Goal: Task Accomplishment & Management: Manage account settings

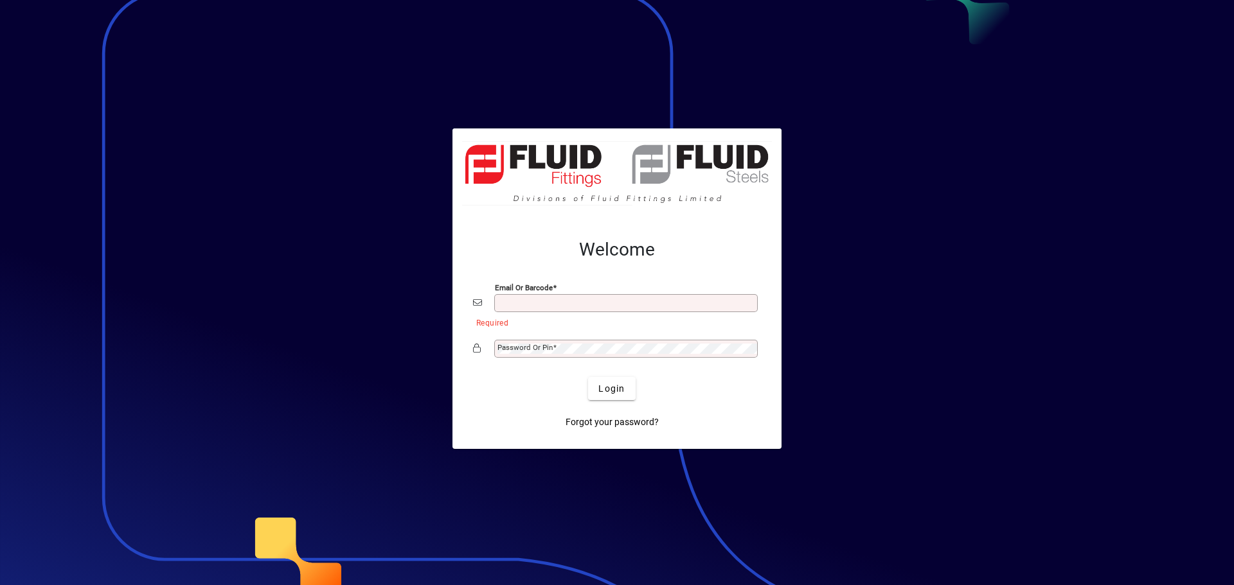
click at [593, 302] on input "Email or Barcode" at bounding box center [627, 303] width 260 height 10
click at [588, 377] on button "Login" at bounding box center [611, 388] width 47 height 23
type input "**********"
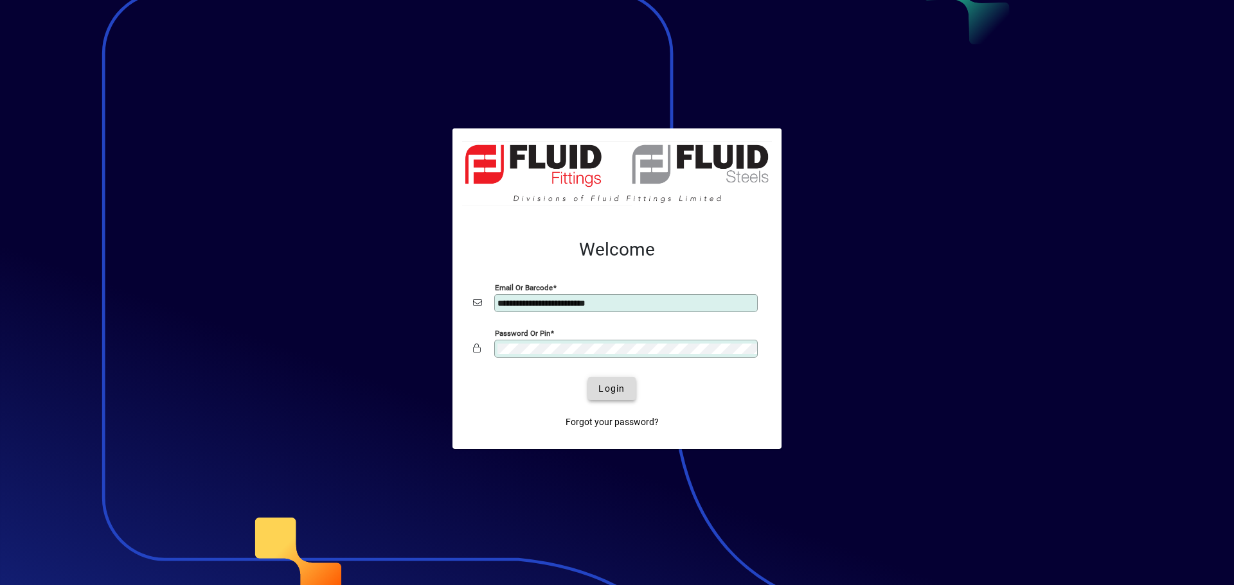
click at [601, 388] on span "Login" at bounding box center [611, 388] width 26 height 13
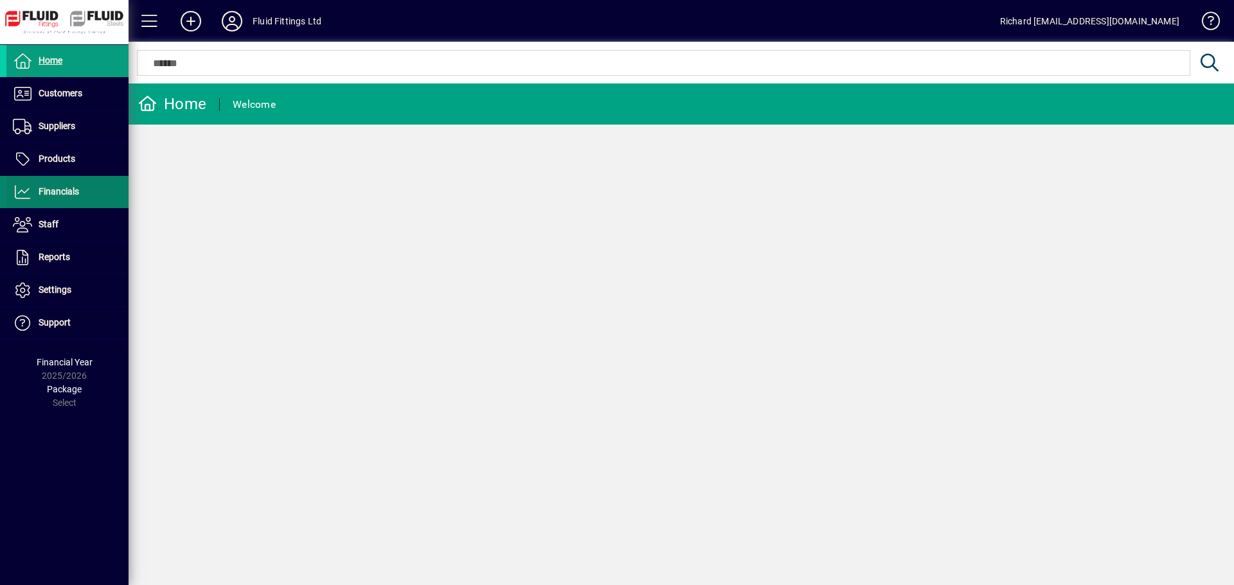
click at [49, 184] on span at bounding box center [67, 192] width 122 height 31
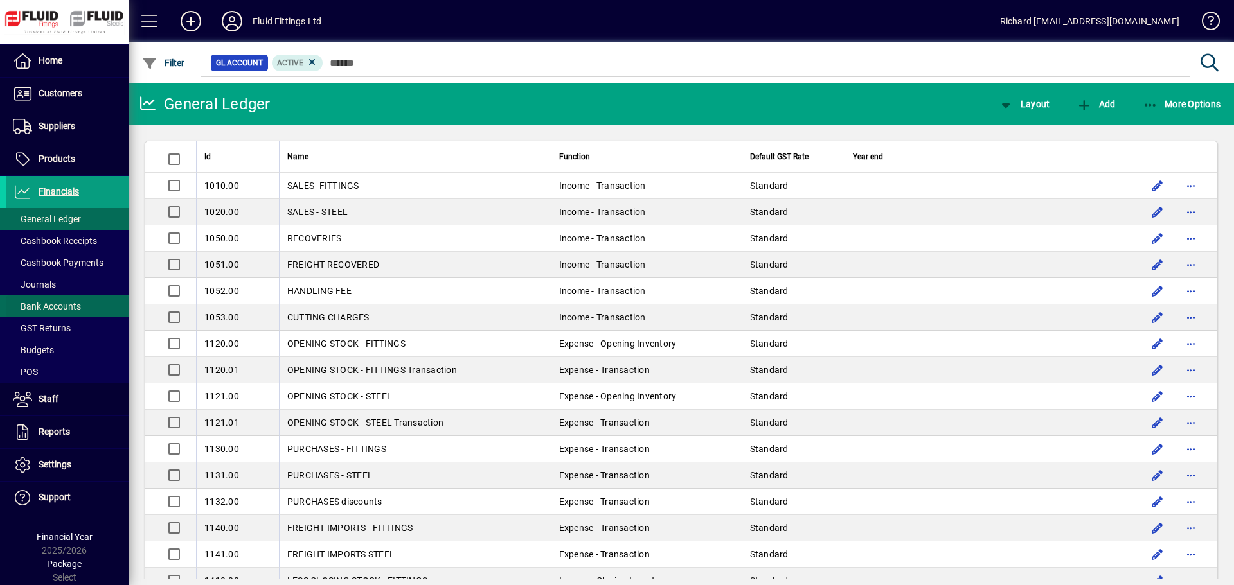
click at [70, 305] on span "Bank Accounts" at bounding box center [47, 306] width 68 height 10
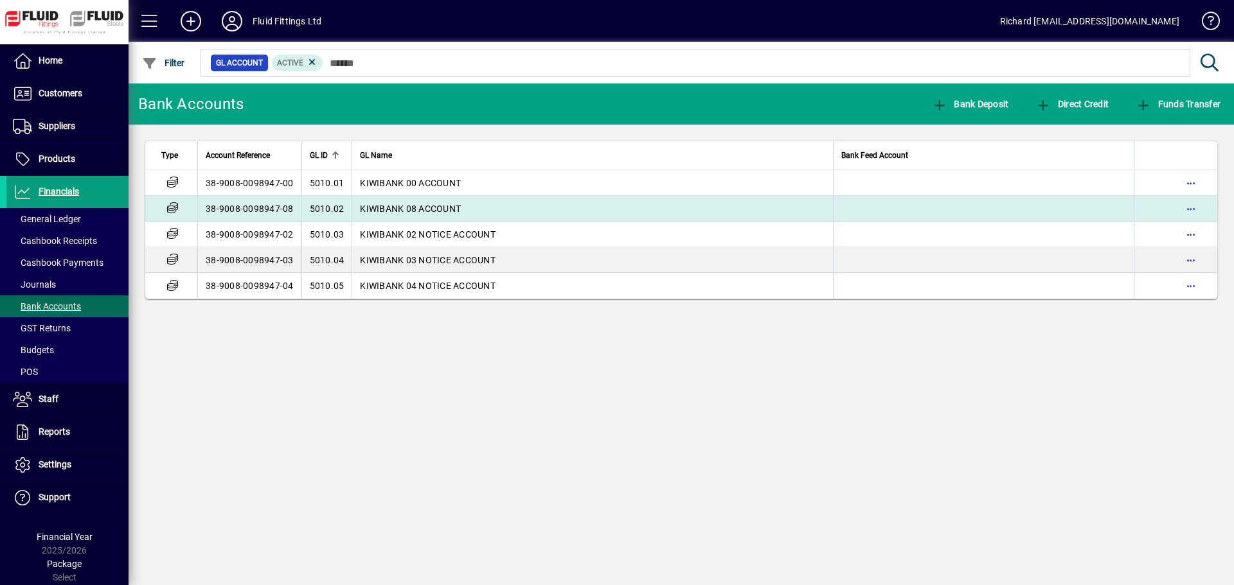
click at [278, 211] on td "38-9008-0098947-08" at bounding box center [249, 209] width 104 height 26
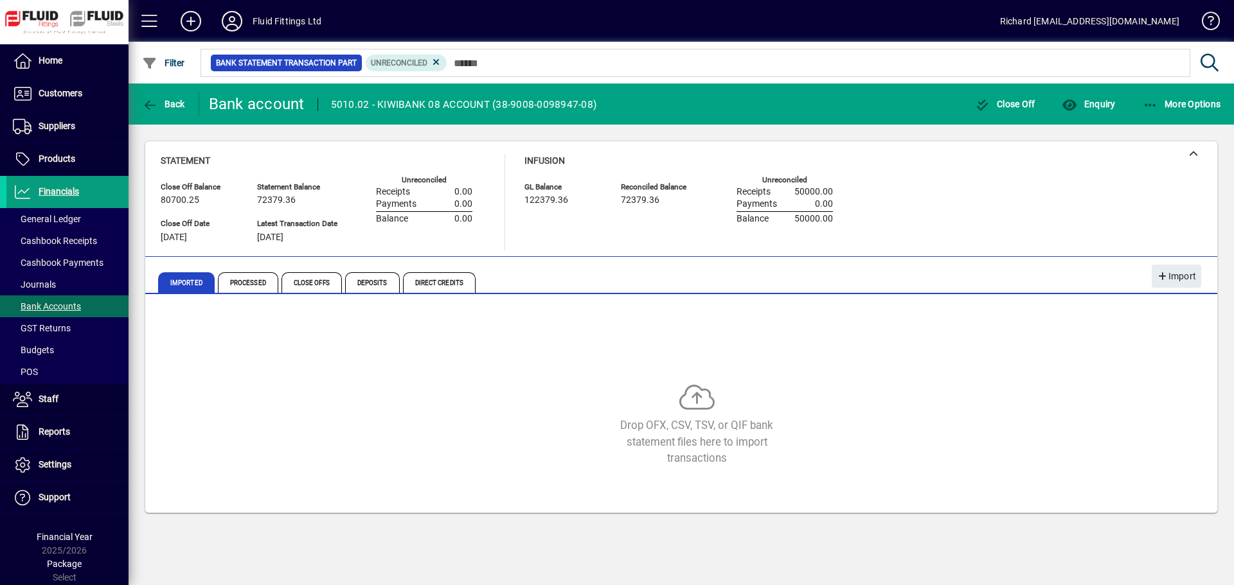
click at [431, 493] on div "Drop OFX, CSV, TSV, or QIF bank statement files here to import transactions" at bounding box center [681, 406] width 1041 height 193
click at [51, 398] on span "Staff" at bounding box center [49, 399] width 20 height 10
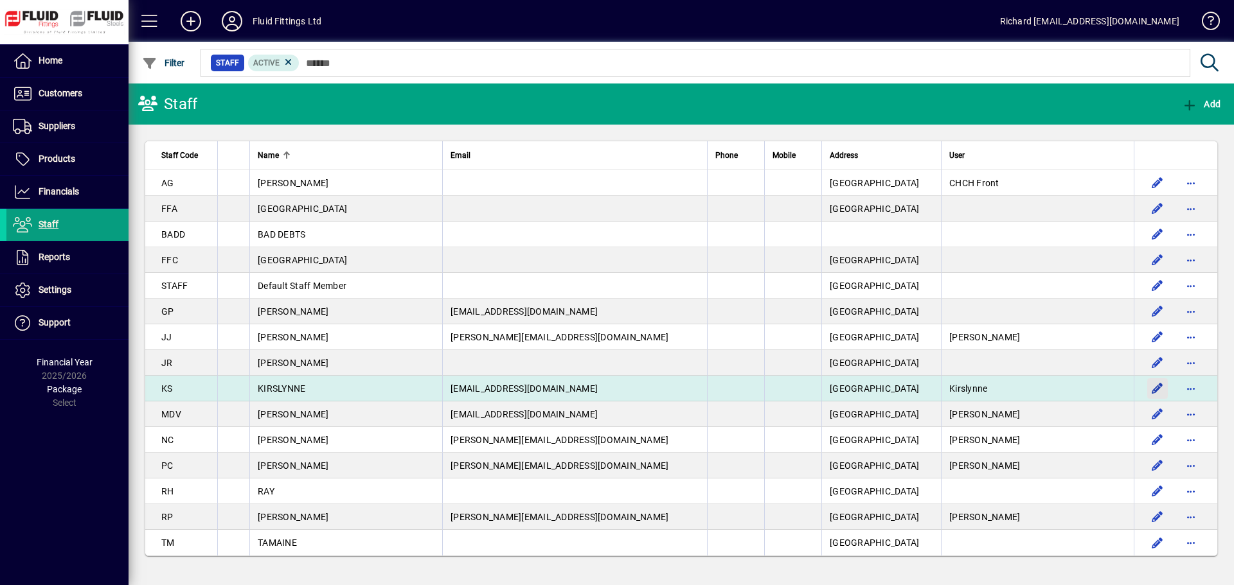
click at [1155, 388] on span "button" at bounding box center [1157, 388] width 31 height 31
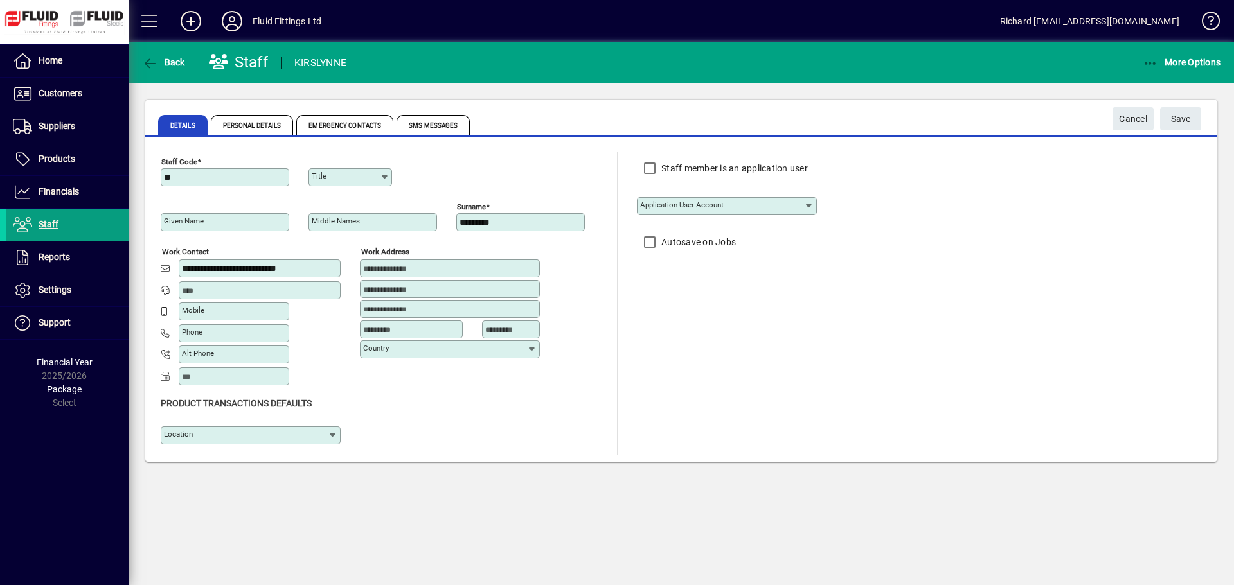
type input "*********"
type input "**********"
click at [150, 58] on icon "button" at bounding box center [150, 63] width 16 height 13
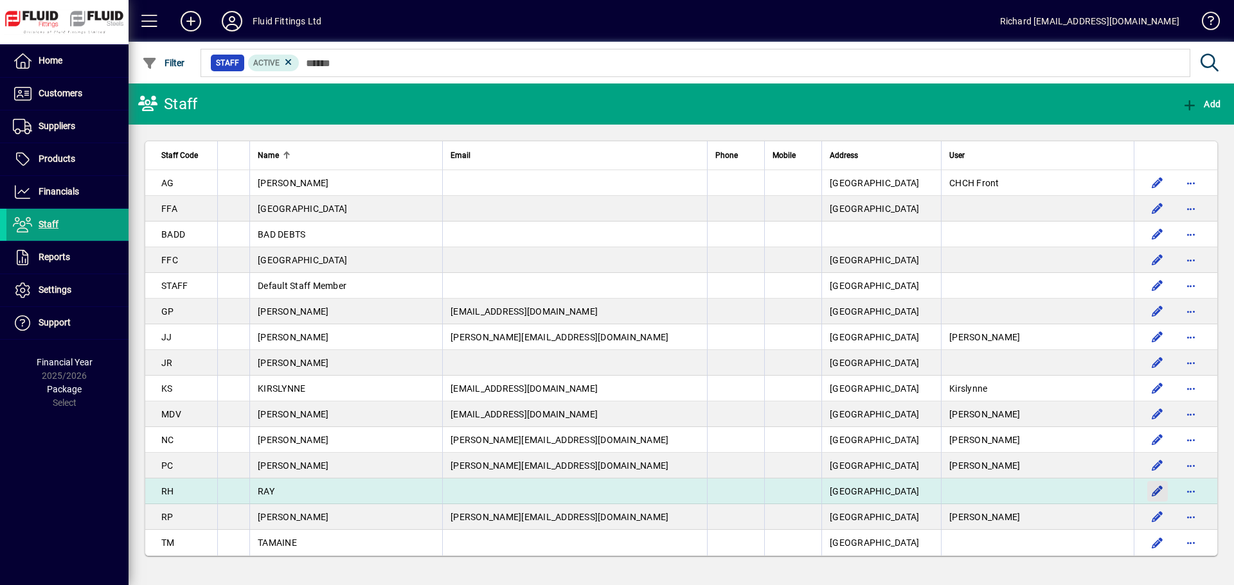
click at [1157, 494] on span "button" at bounding box center [1157, 491] width 31 height 31
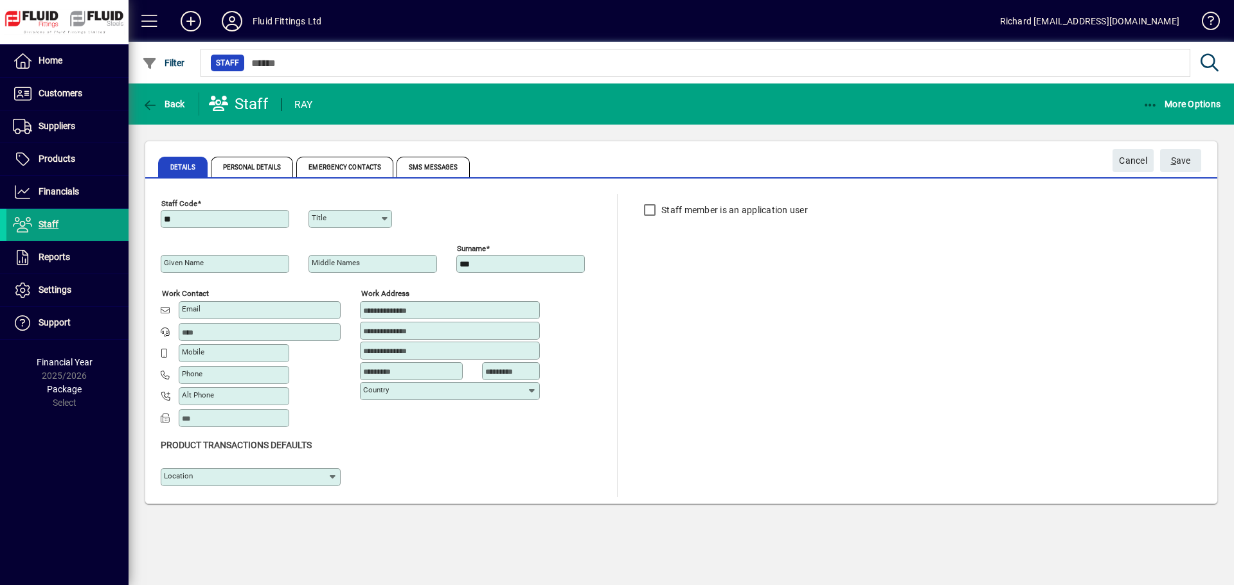
type input "********"
type input "**********"
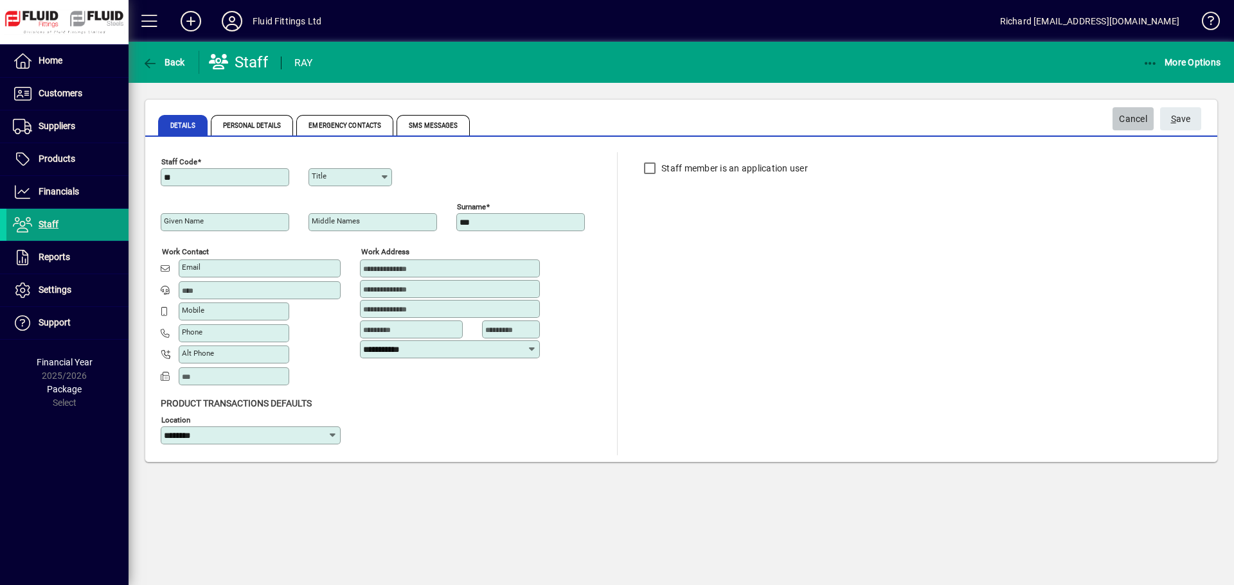
click at [1119, 118] on span "Cancel" at bounding box center [1133, 119] width 28 height 21
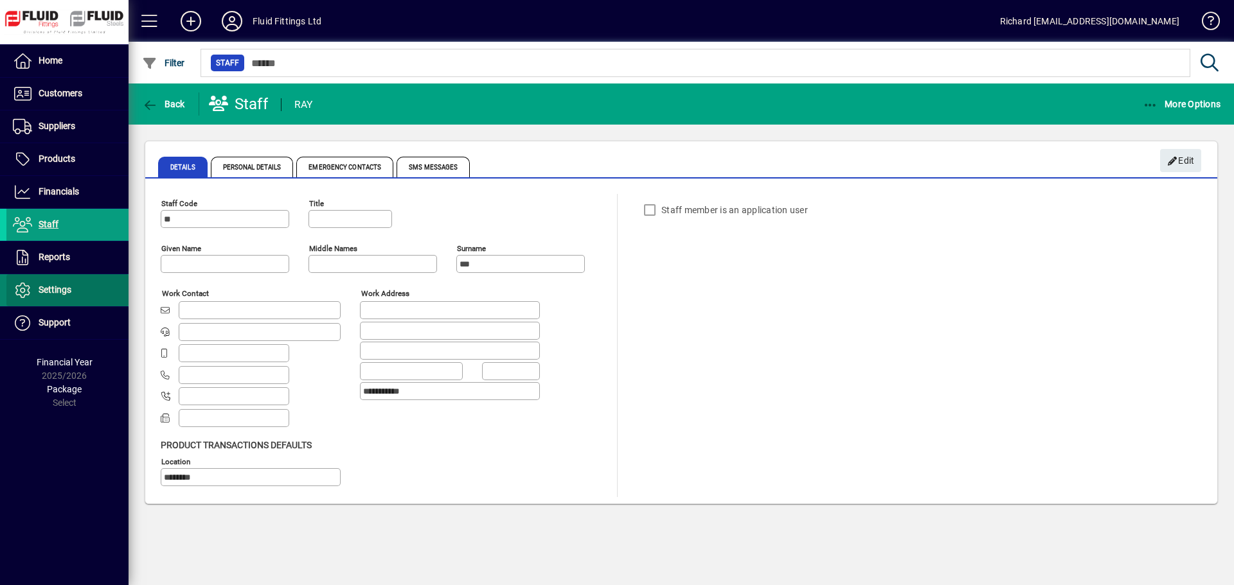
click at [66, 281] on span at bounding box center [67, 290] width 122 height 31
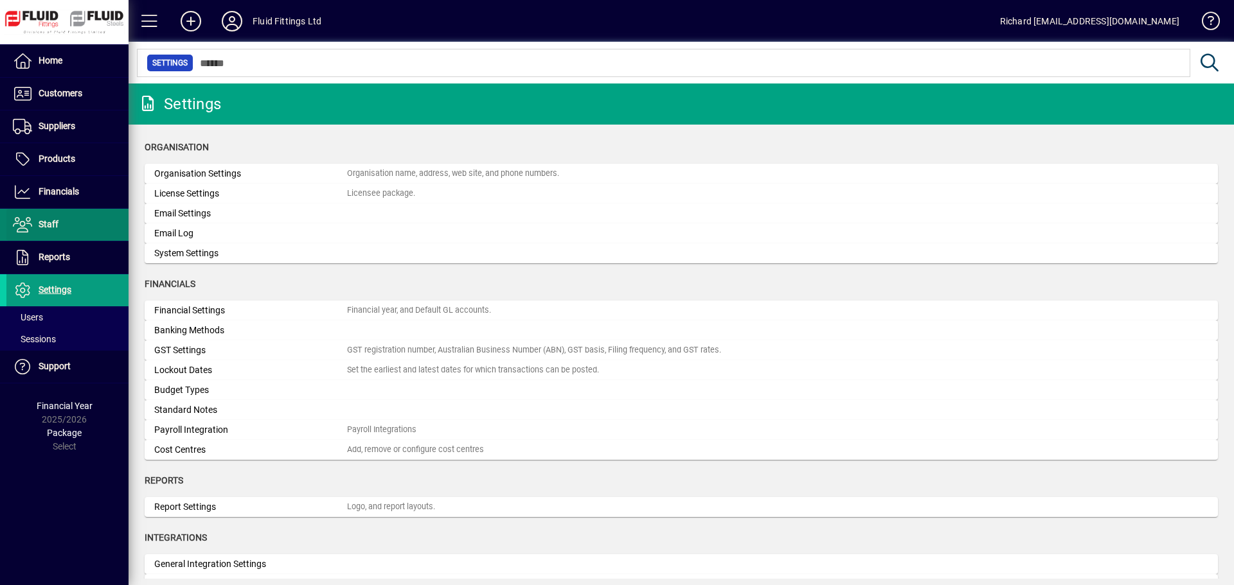
click at [24, 227] on icon at bounding box center [22, 224] width 19 height 15
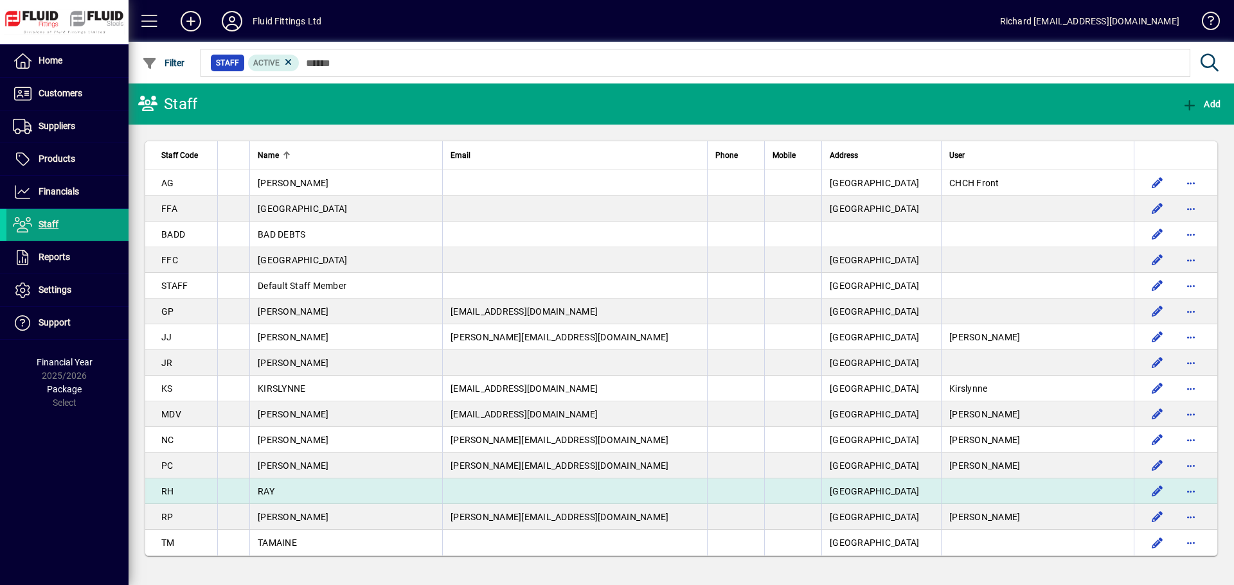
click at [299, 490] on div "RAY" at bounding box center [346, 491] width 177 height 13
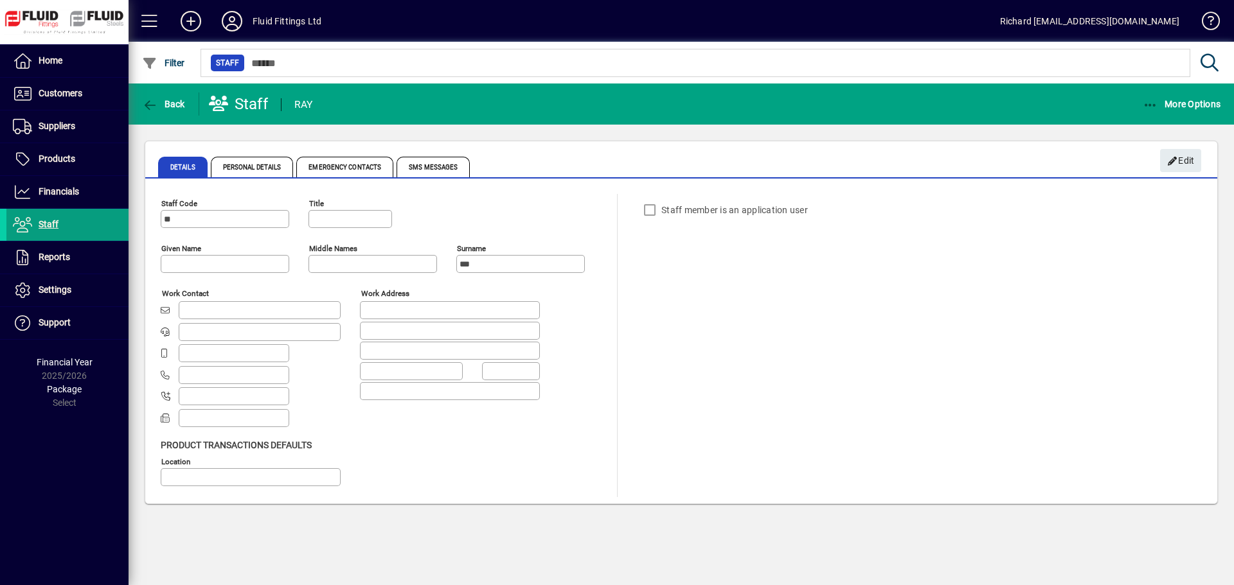
type input "********"
type input "**********"
click at [251, 168] on span "Personal Details" at bounding box center [252, 167] width 83 height 21
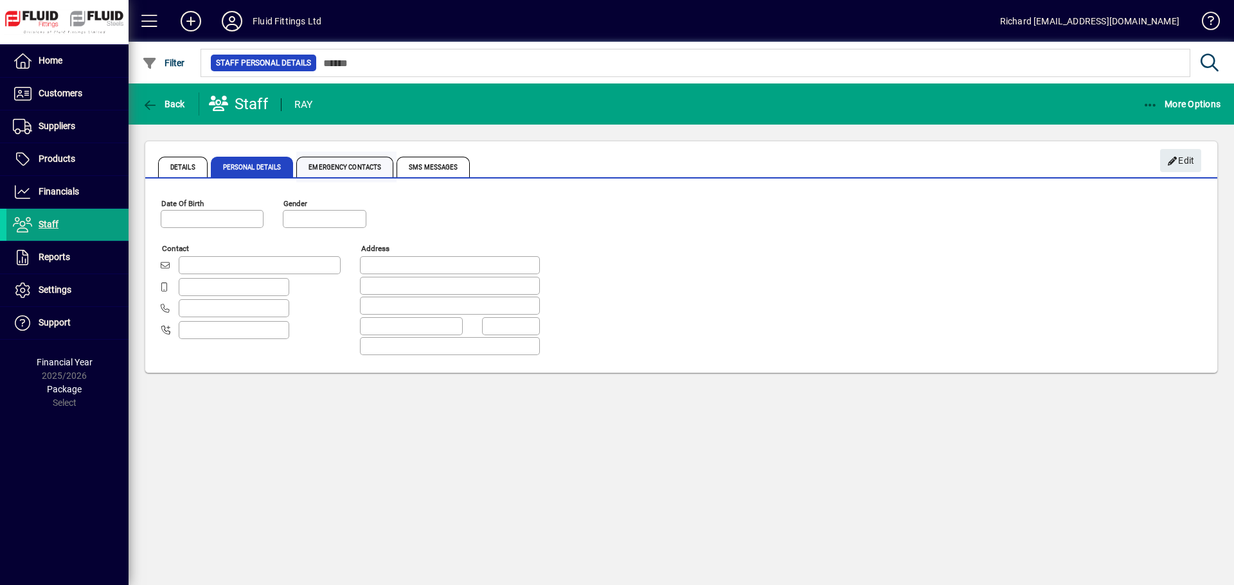
click at [346, 166] on span "Emergency Contacts" at bounding box center [344, 167] width 97 height 21
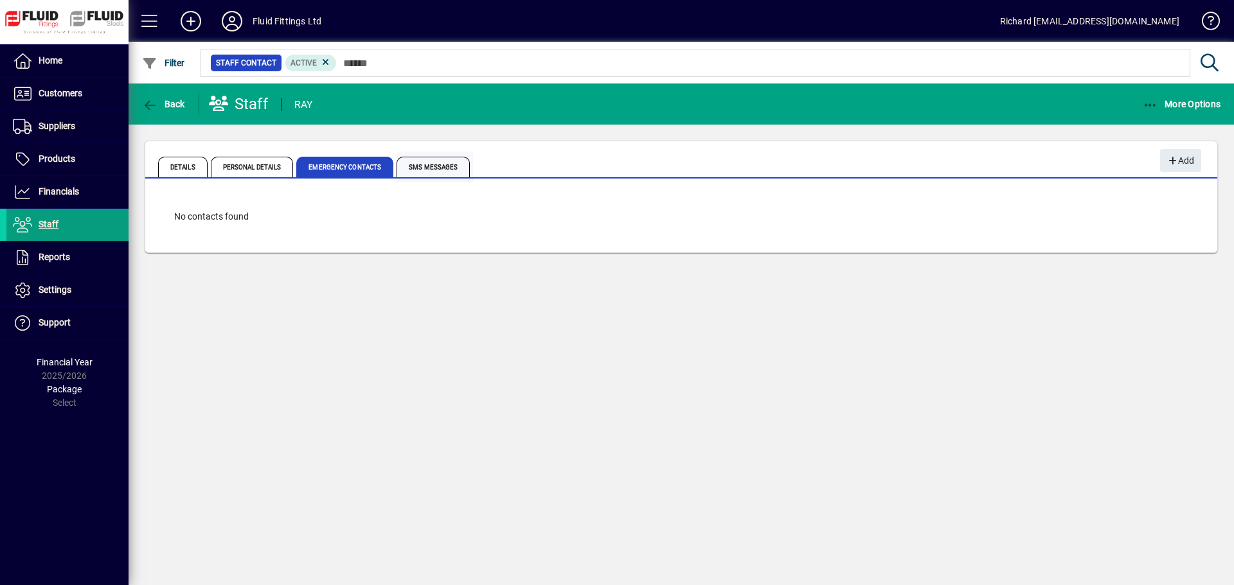
click at [434, 165] on span "SMS Messages" at bounding box center [432, 167] width 73 height 21
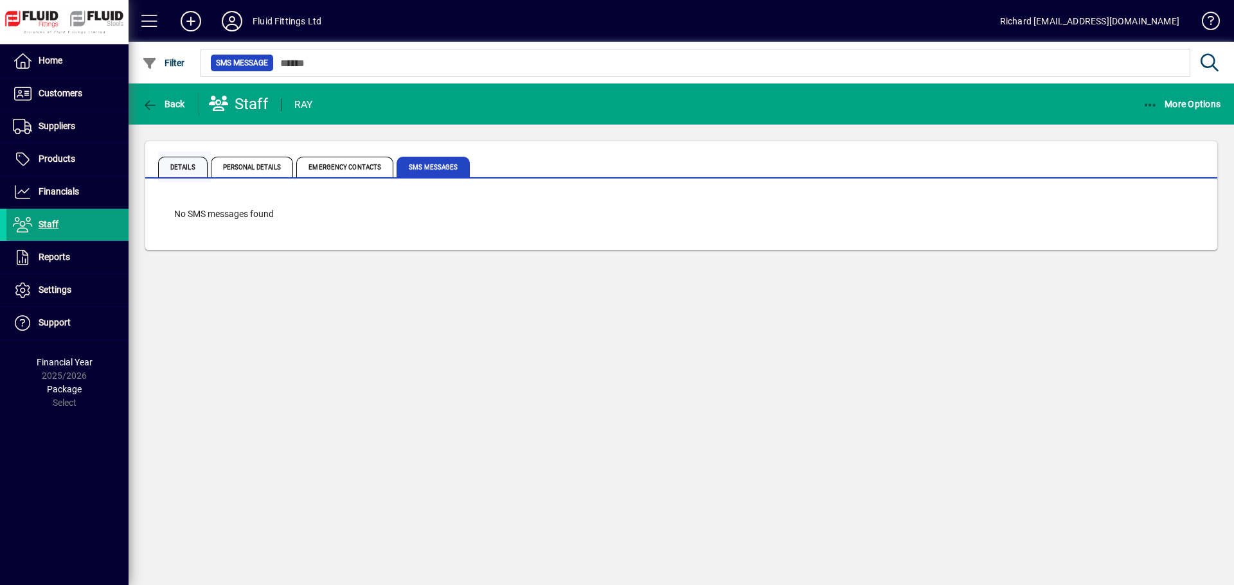
click at [182, 164] on span "Details" at bounding box center [182, 167] width 49 height 21
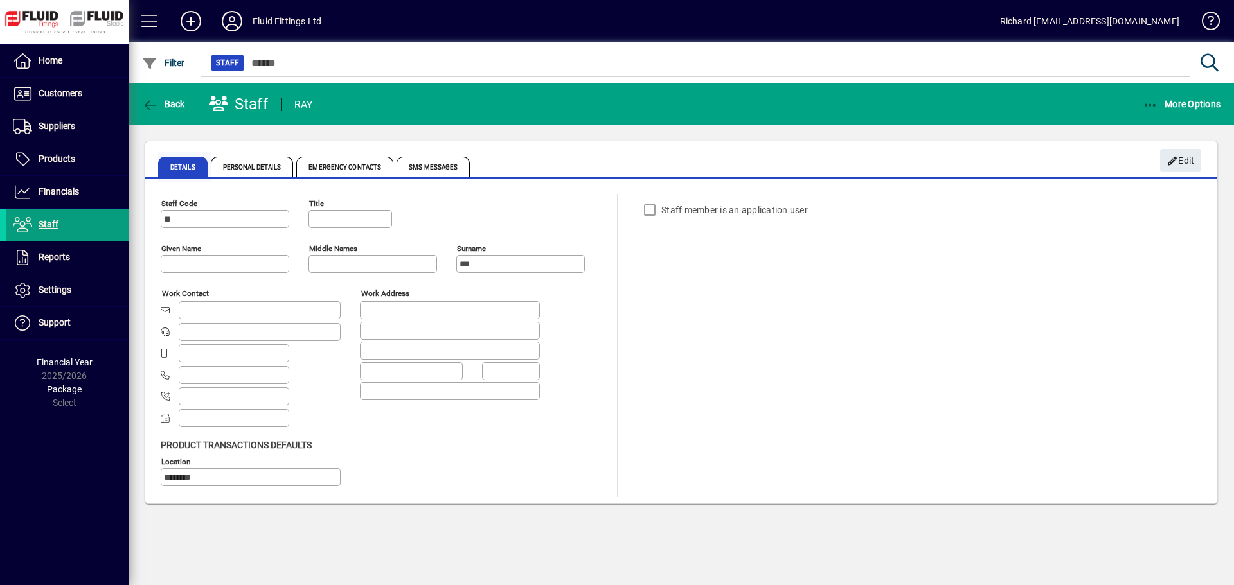
type input "**********"
click at [1208, 109] on span "More Options" at bounding box center [1182, 104] width 78 height 10
click at [27, 118] on div at bounding box center [617, 292] width 1234 height 585
click at [51, 94] on span "Customers" at bounding box center [61, 93] width 44 height 10
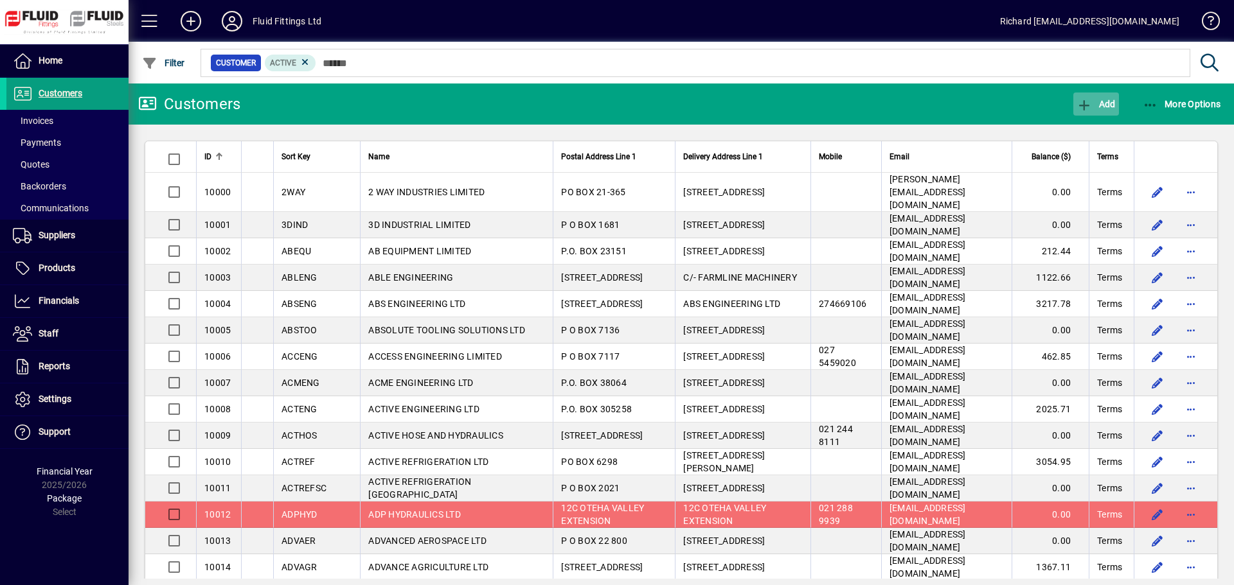
click at [1100, 99] on span "Add" at bounding box center [1095, 104] width 39 height 10
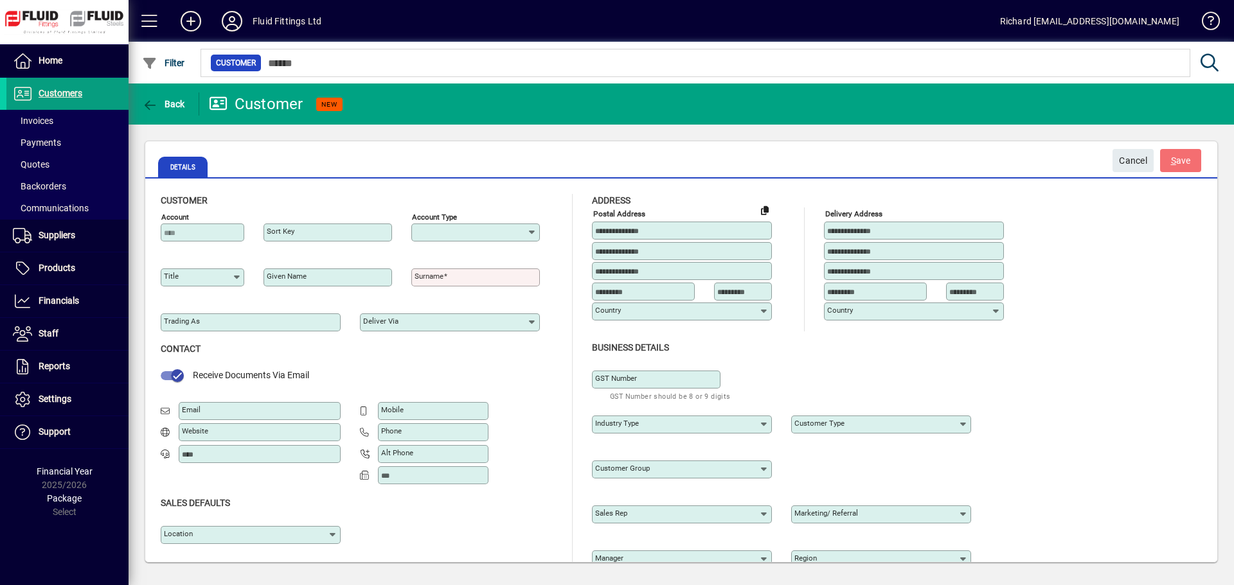
type input "**********"
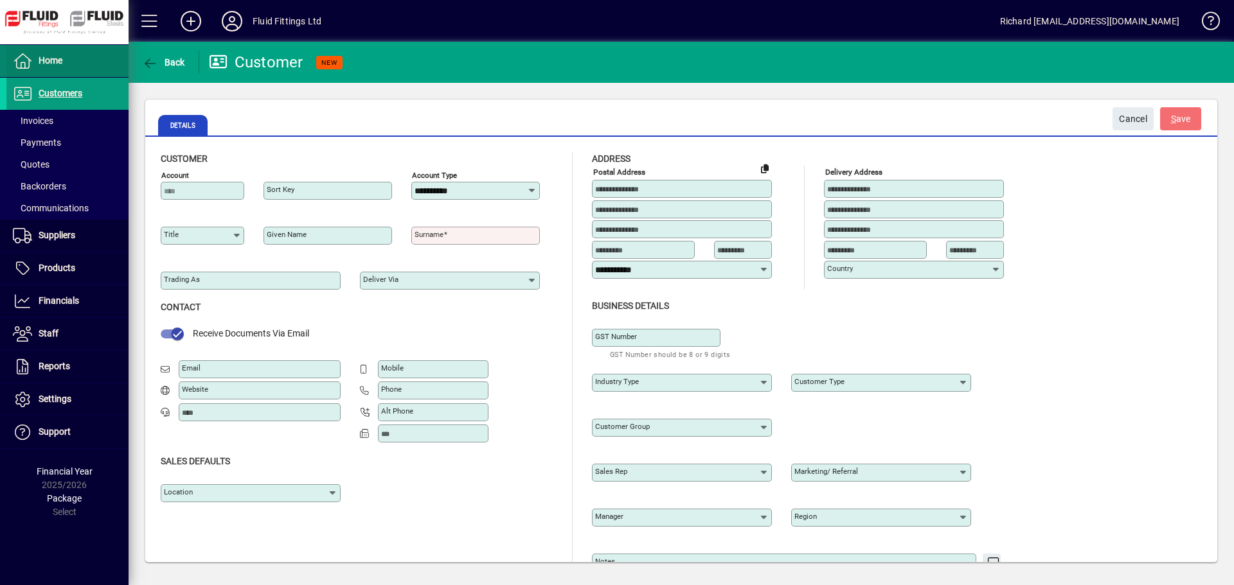
click at [37, 55] on span "Home" at bounding box center [34, 60] width 56 height 15
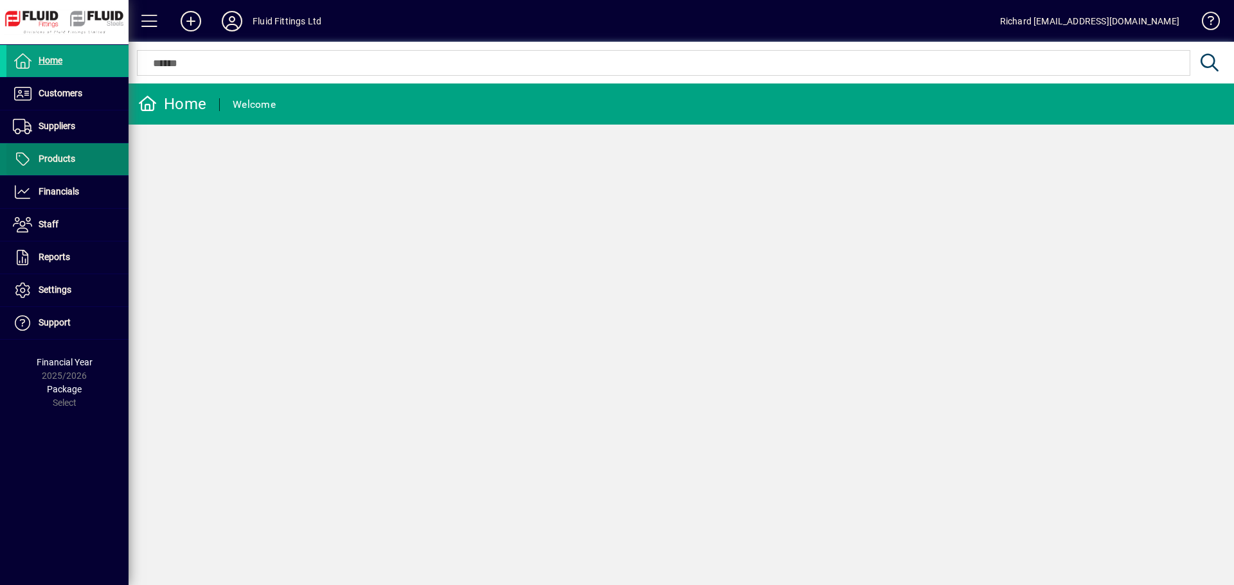
click at [48, 163] on span "Products" at bounding box center [57, 159] width 37 height 10
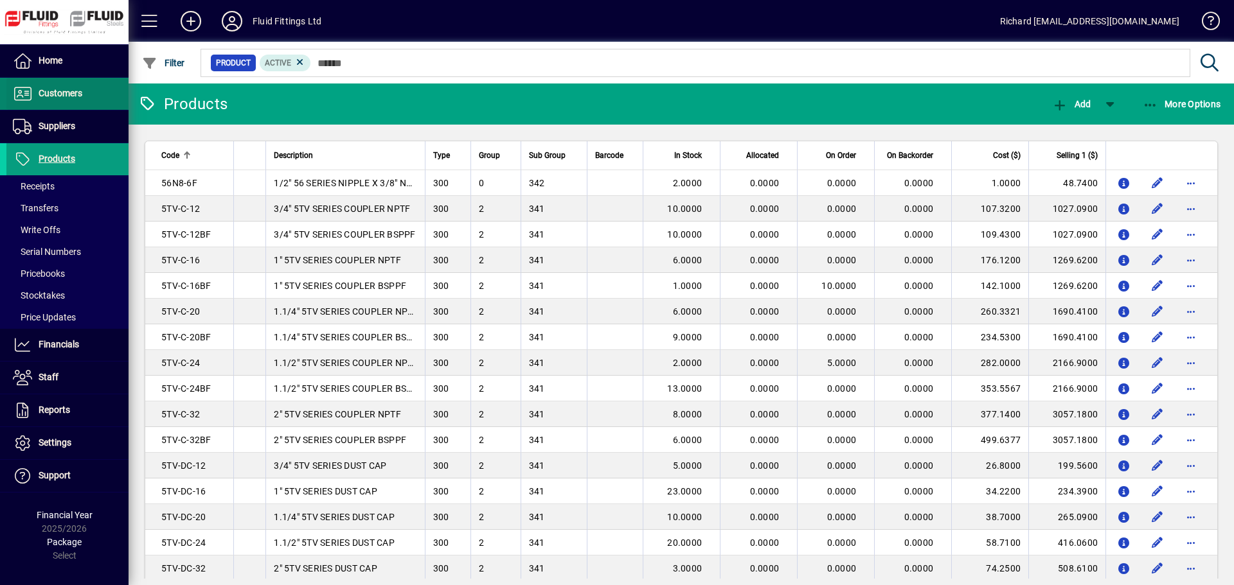
click at [48, 93] on span "Customers" at bounding box center [61, 93] width 44 height 10
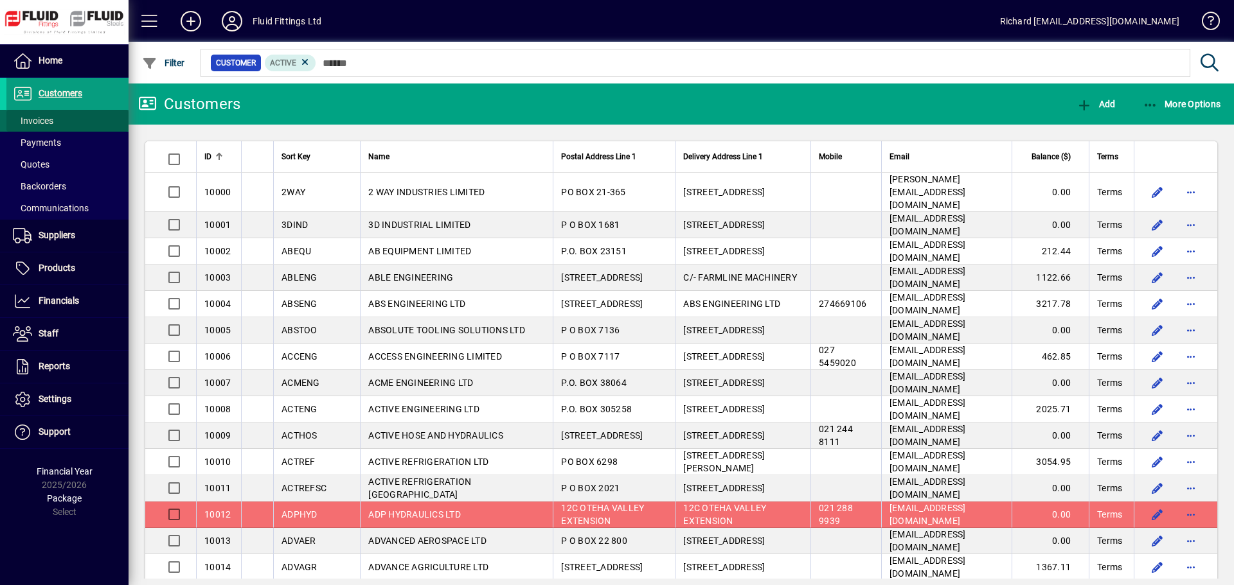
click at [42, 121] on span "Invoices" at bounding box center [33, 121] width 40 height 10
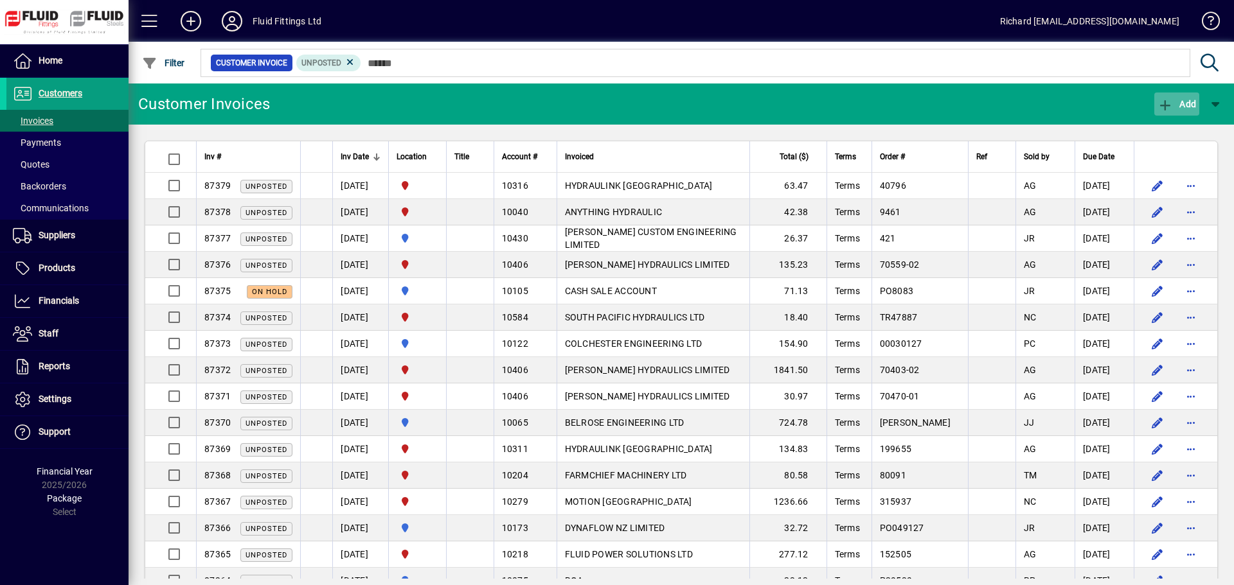
click at [1193, 99] on span "Add" at bounding box center [1176, 104] width 39 height 10
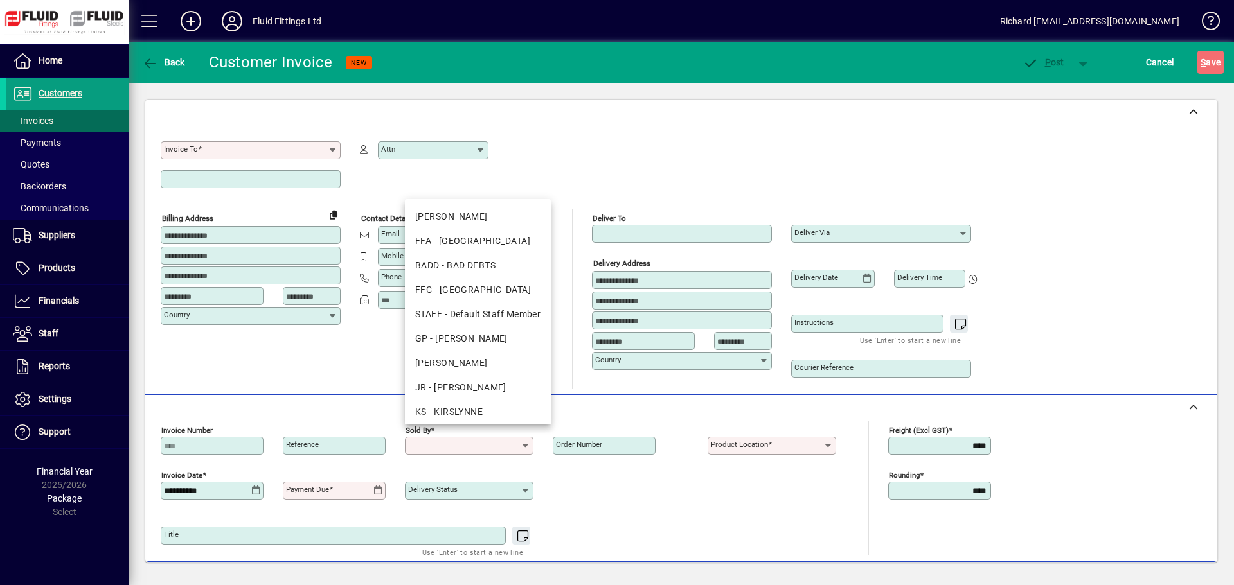
click at [484, 447] on input "Sold by" at bounding box center [464, 446] width 112 height 10
click at [703, 145] on div "Invoice To Required Attn" at bounding box center [579, 167] width 836 height 84
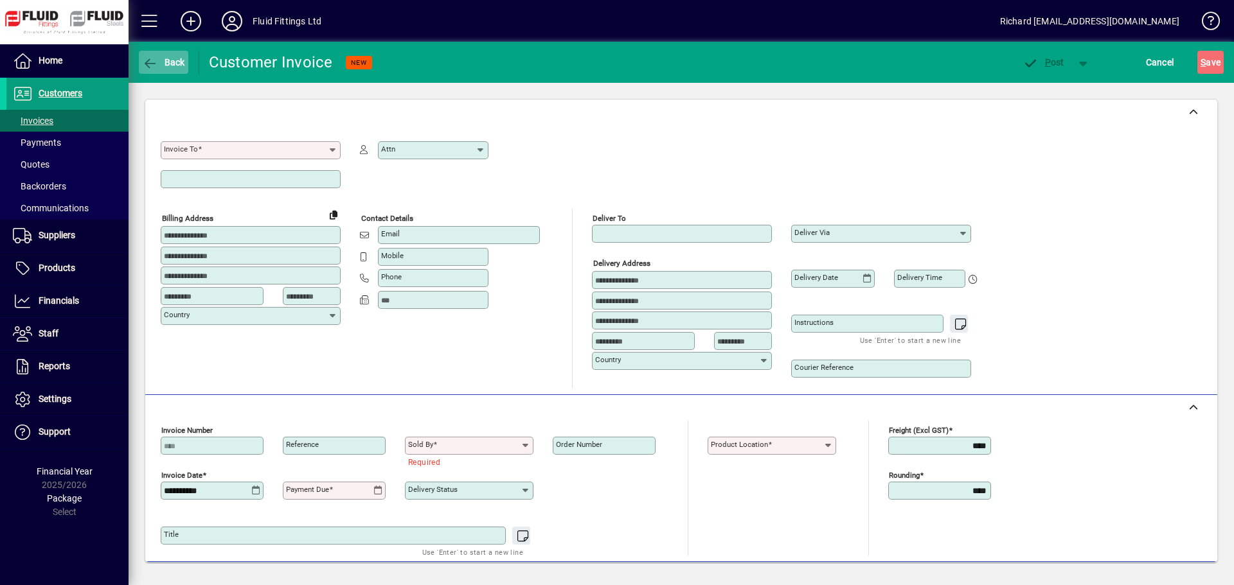
click at [155, 57] on icon "button" at bounding box center [150, 63] width 16 height 13
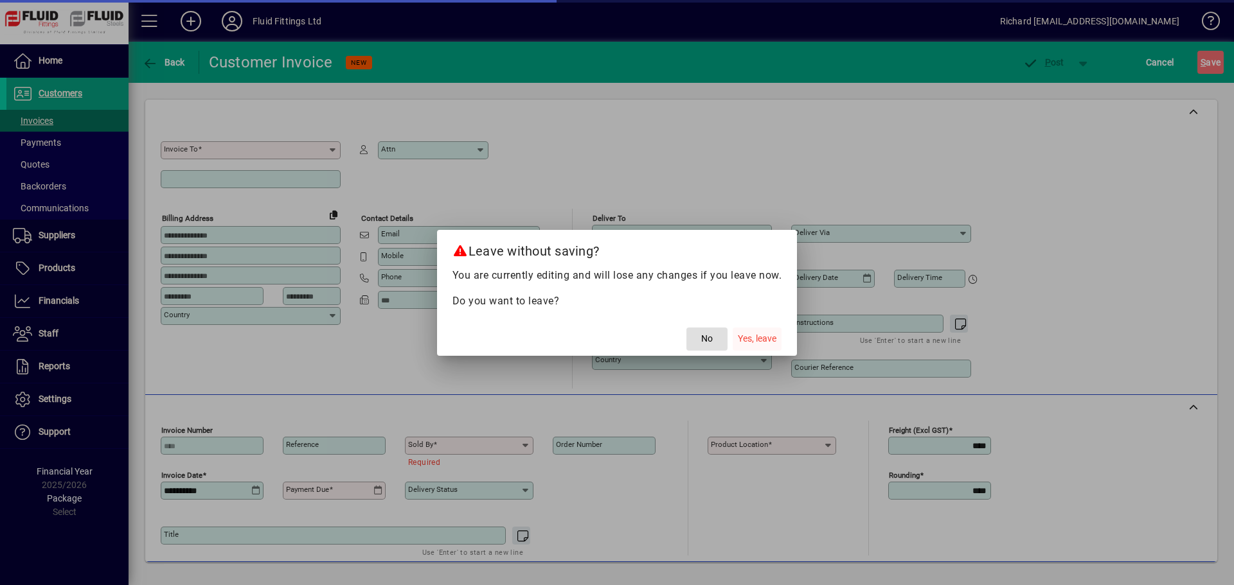
click at [755, 339] on span "Yes, leave" at bounding box center [757, 338] width 39 height 13
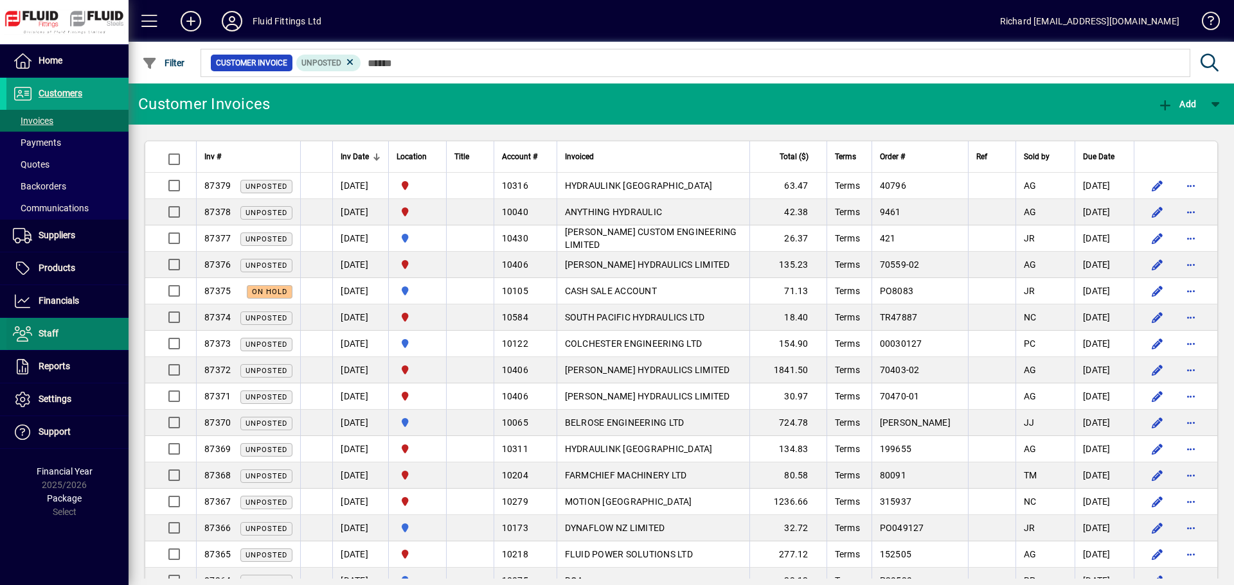
click at [46, 338] on span "Staff" at bounding box center [49, 333] width 20 height 10
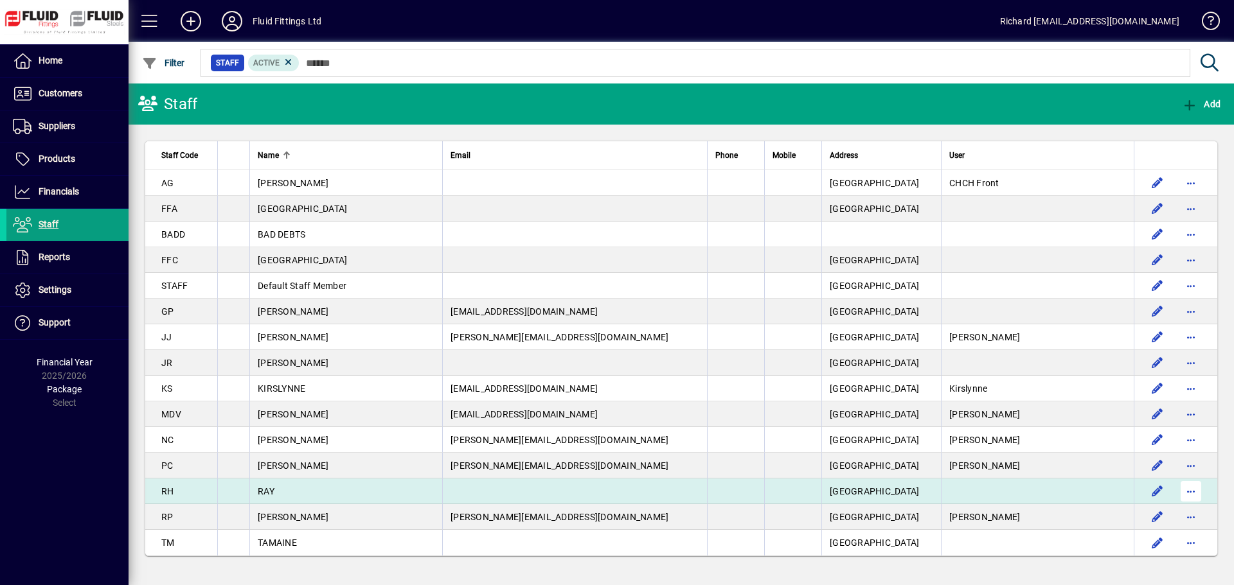
click at [1196, 495] on span "button" at bounding box center [1190, 491] width 31 height 31
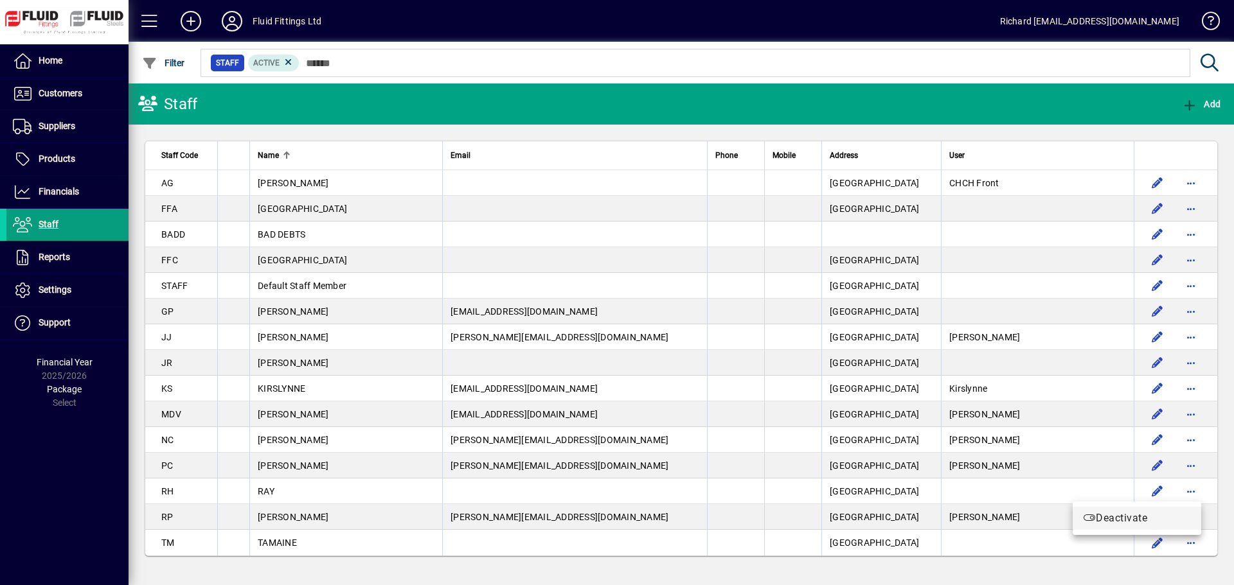
click at [1132, 514] on span "Deactivate" at bounding box center [1137, 518] width 108 height 15
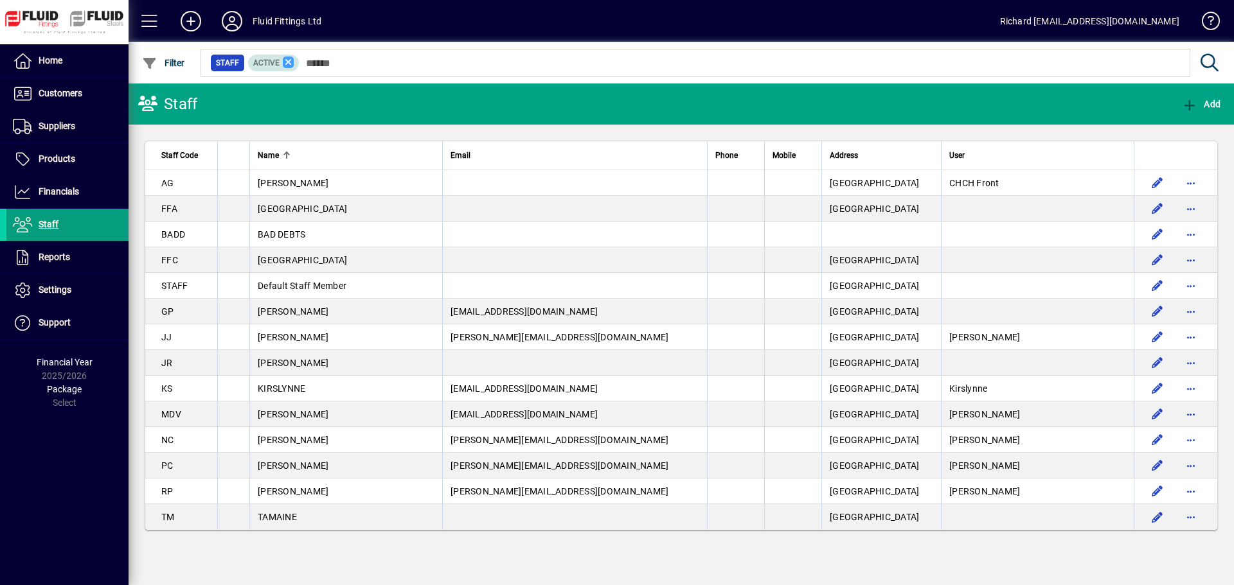
click at [288, 60] on icon at bounding box center [289, 63] width 12 height 12
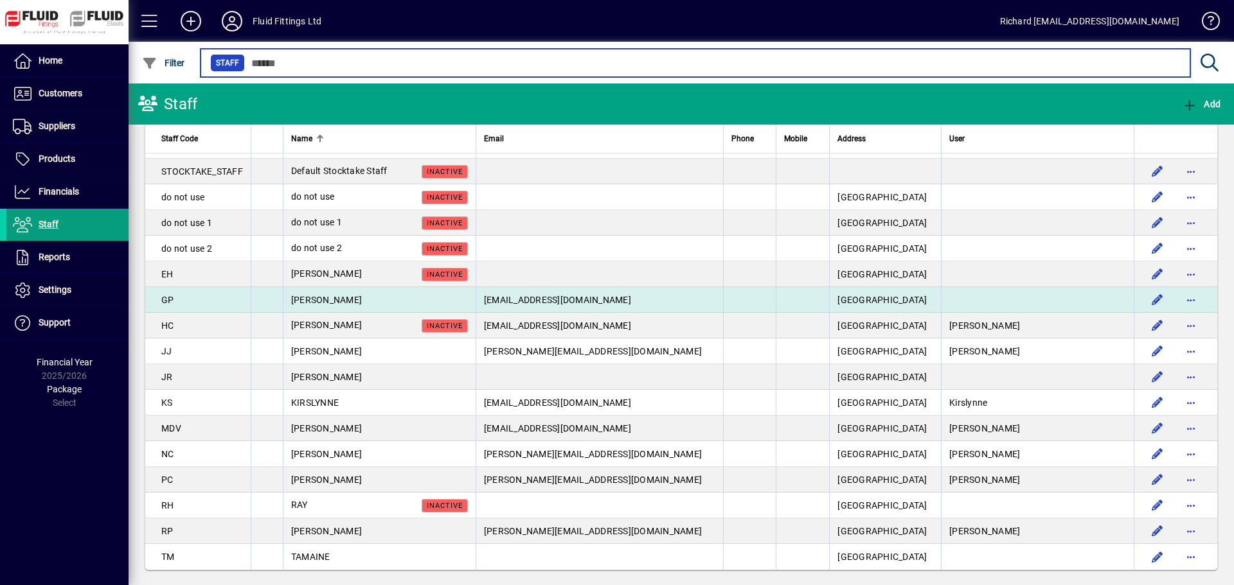
scroll to position [456, 0]
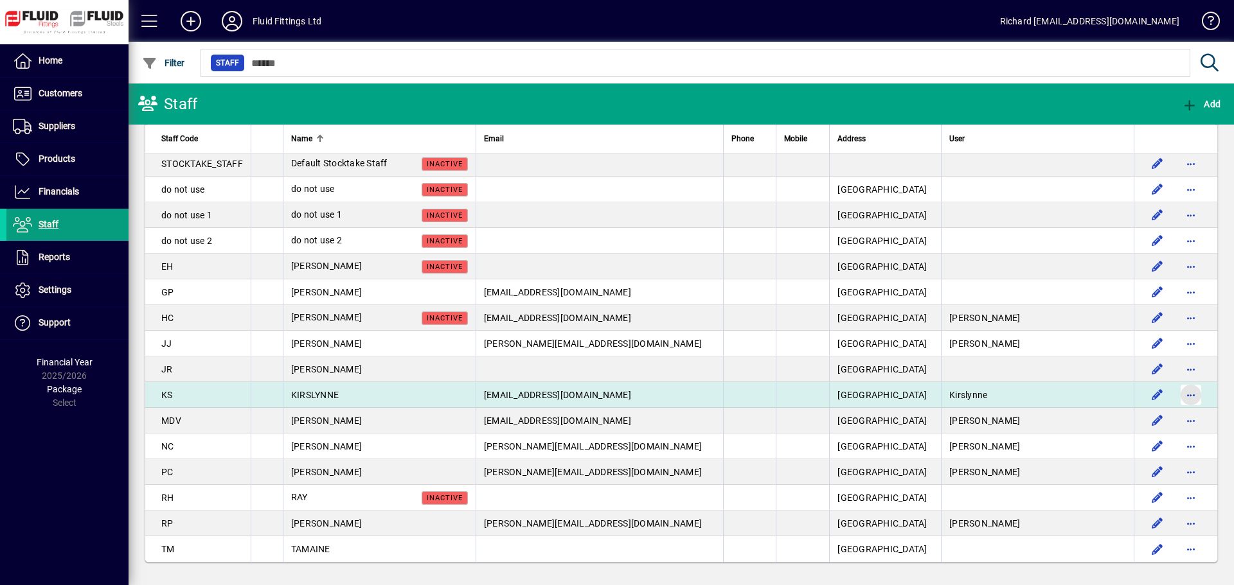
click at [1185, 390] on span "button" at bounding box center [1190, 395] width 31 height 31
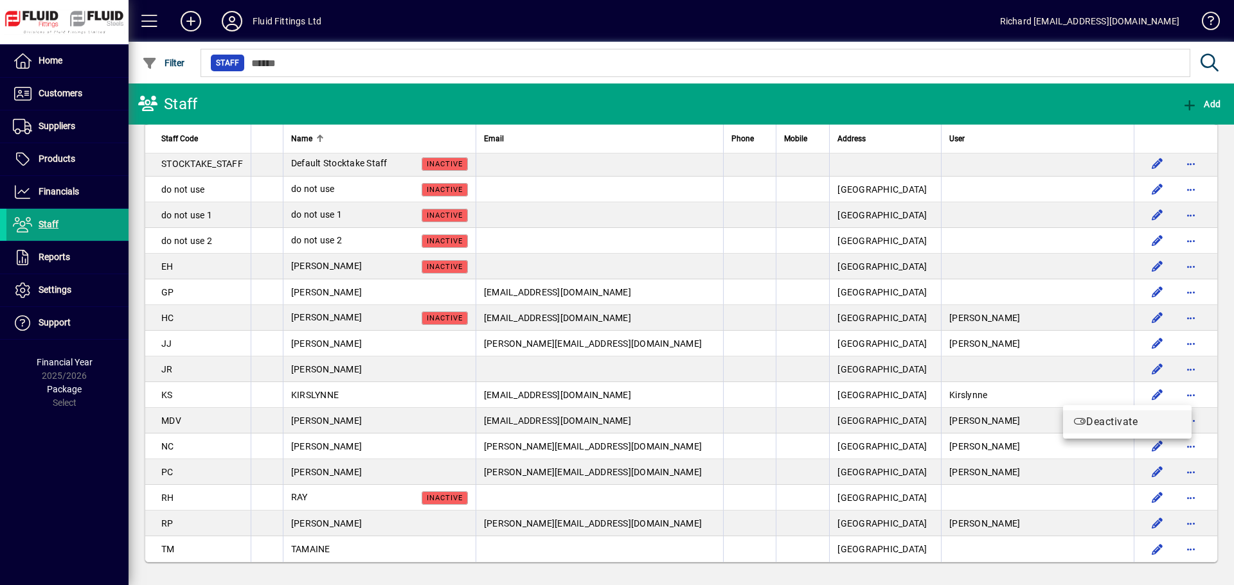
click at [1110, 425] on span "Deactivate" at bounding box center [1127, 421] width 108 height 15
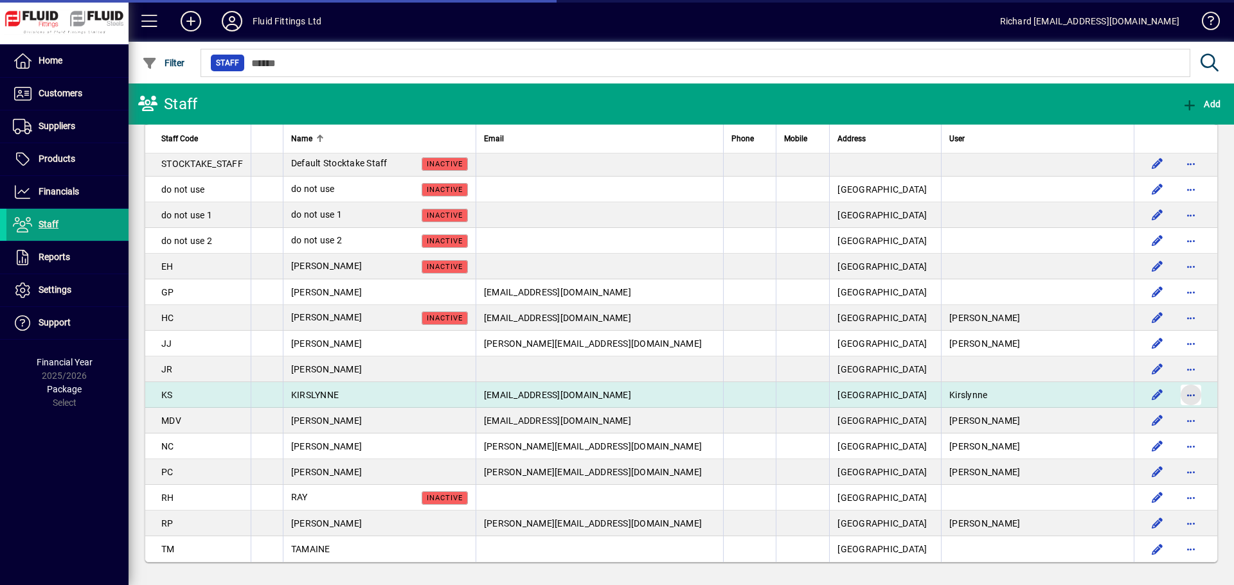
click at [1184, 390] on span "button" at bounding box center [1190, 395] width 31 height 31
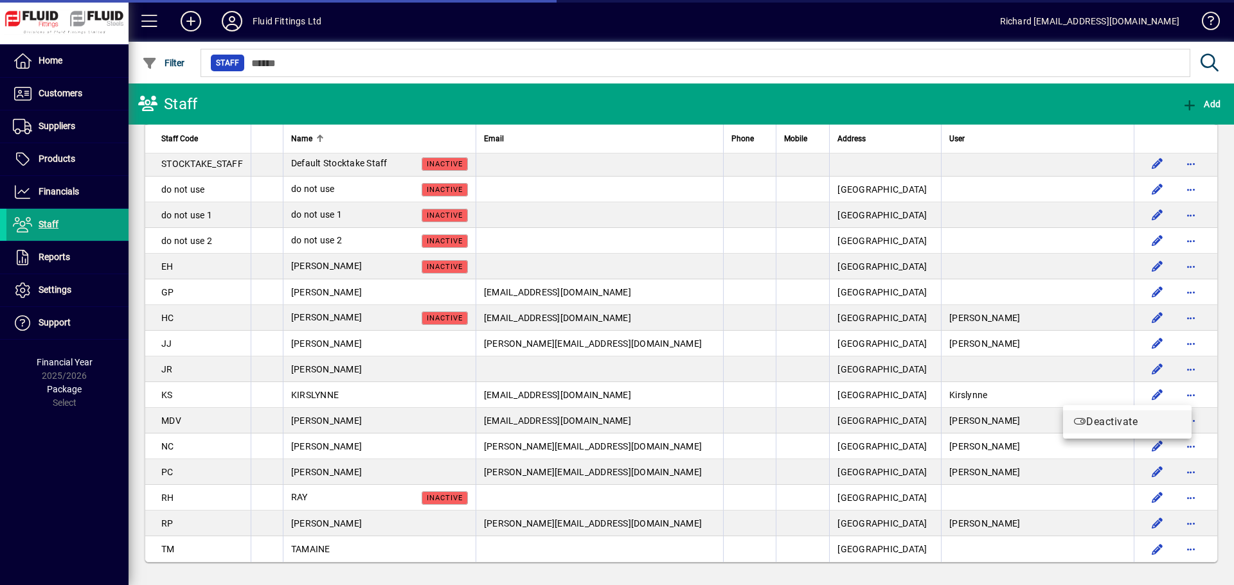
click at [1099, 421] on span "Deactivate" at bounding box center [1127, 421] width 108 height 15
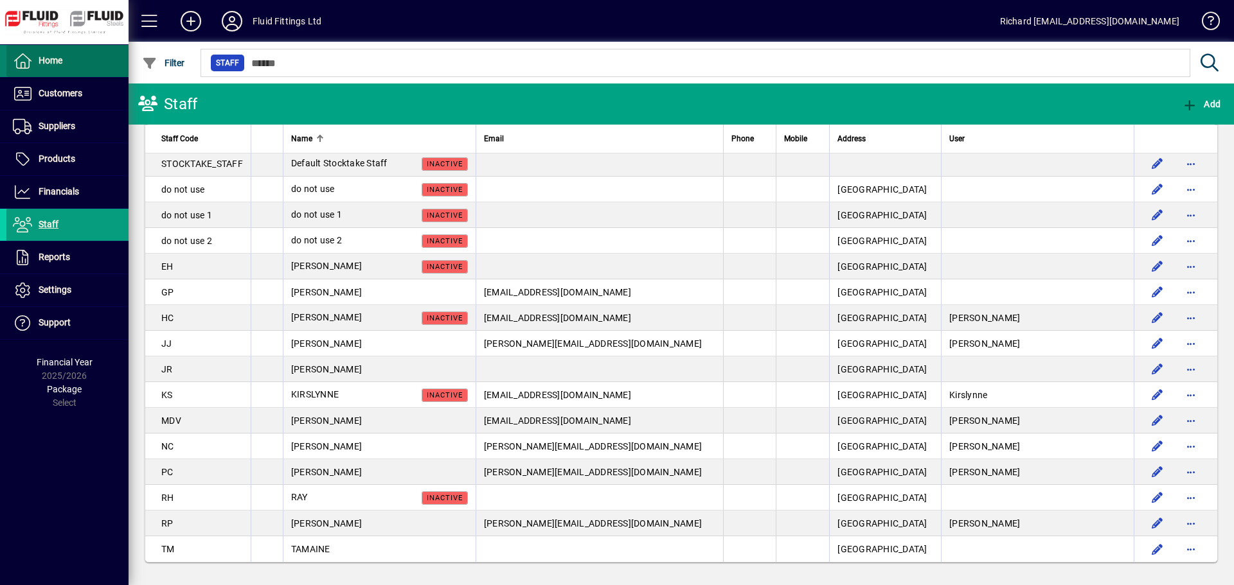
click at [54, 62] on span "Home" at bounding box center [51, 60] width 24 height 10
